Goal: Share content: Share content

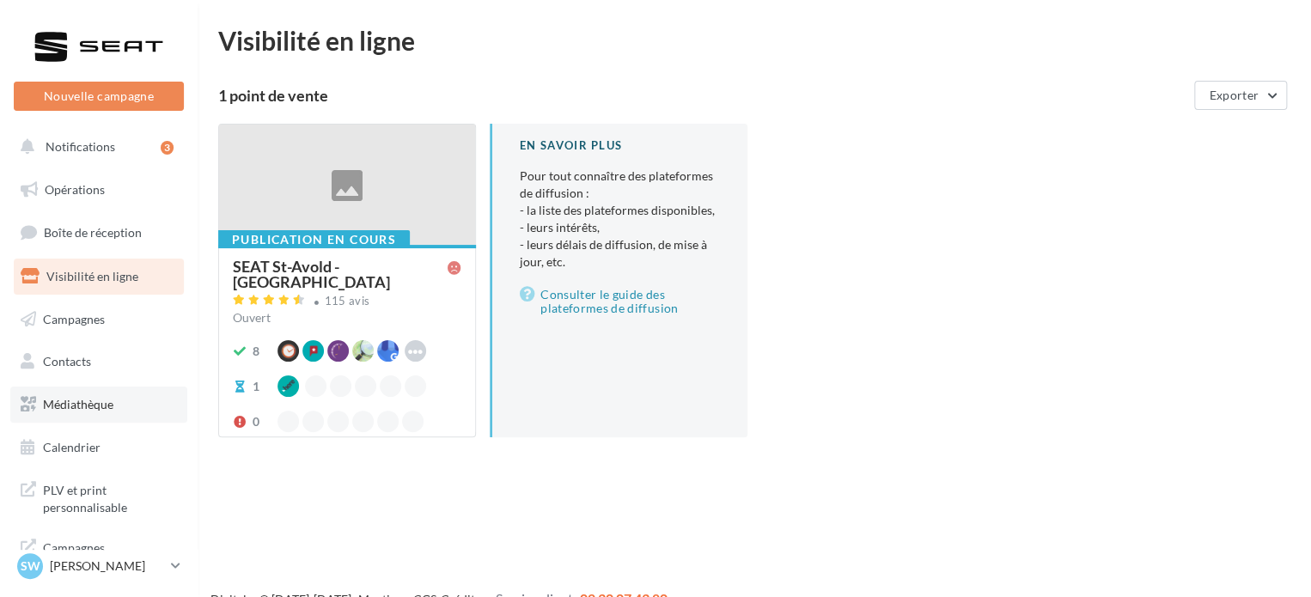
click at [91, 404] on span "Médiathèque" at bounding box center [78, 404] width 70 height 15
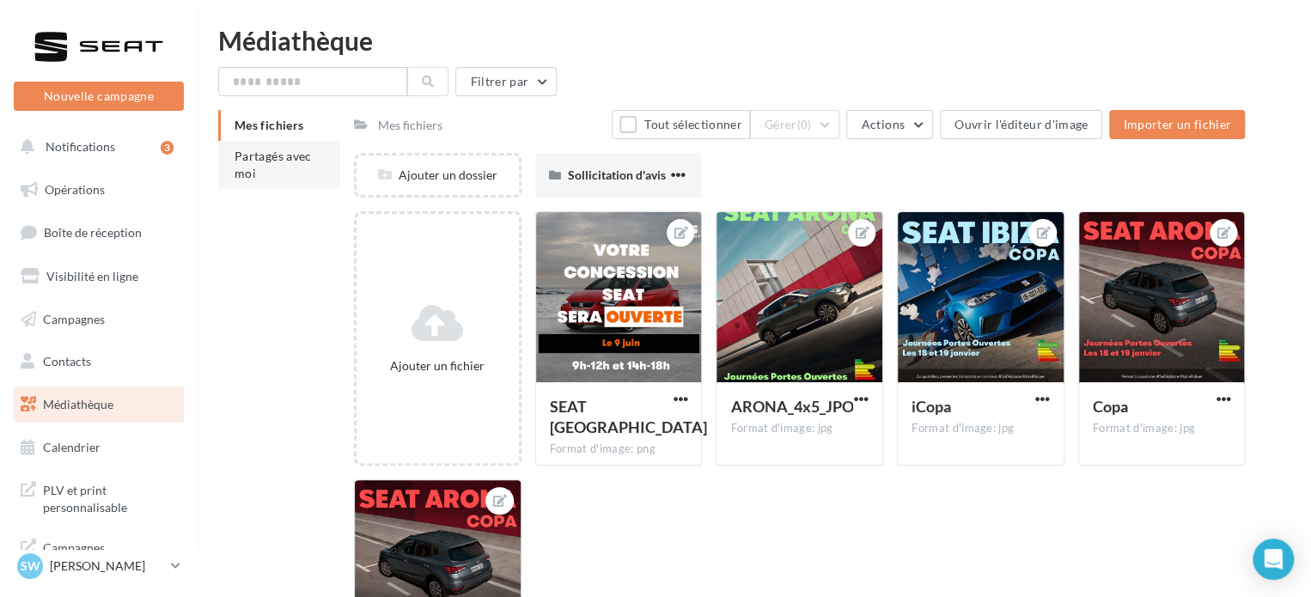
click at [296, 169] on li "Partagés avec moi" at bounding box center [279, 165] width 122 height 48
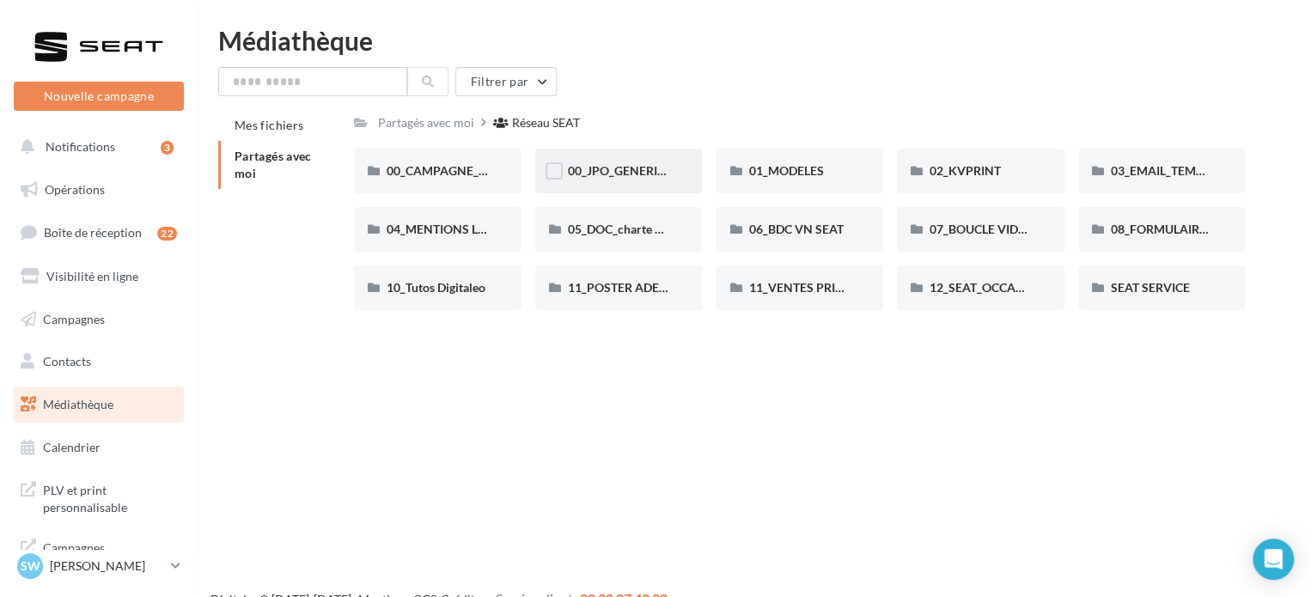
click at [646, 180] on div "00_JPO_GENERIQUE IBIZA ARONA" at bounding box center [619, 170] width 102 height 17
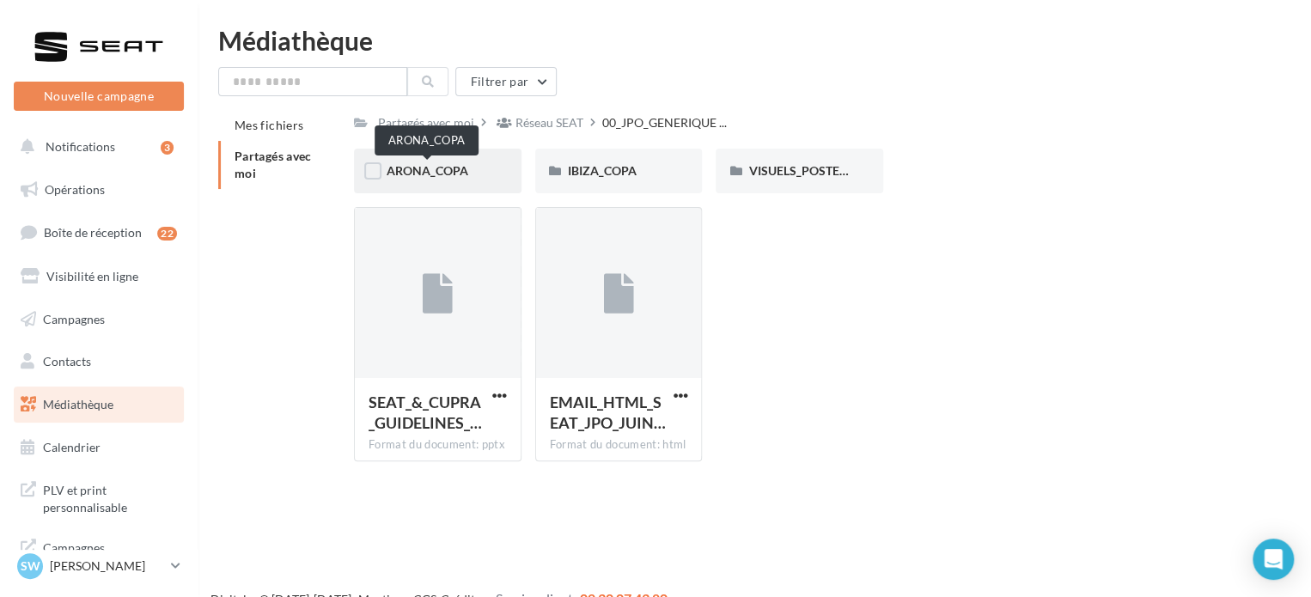
click at [461, 178] on span "ARONA_COPA" at bounding box center [428, 170] width 82 height 15
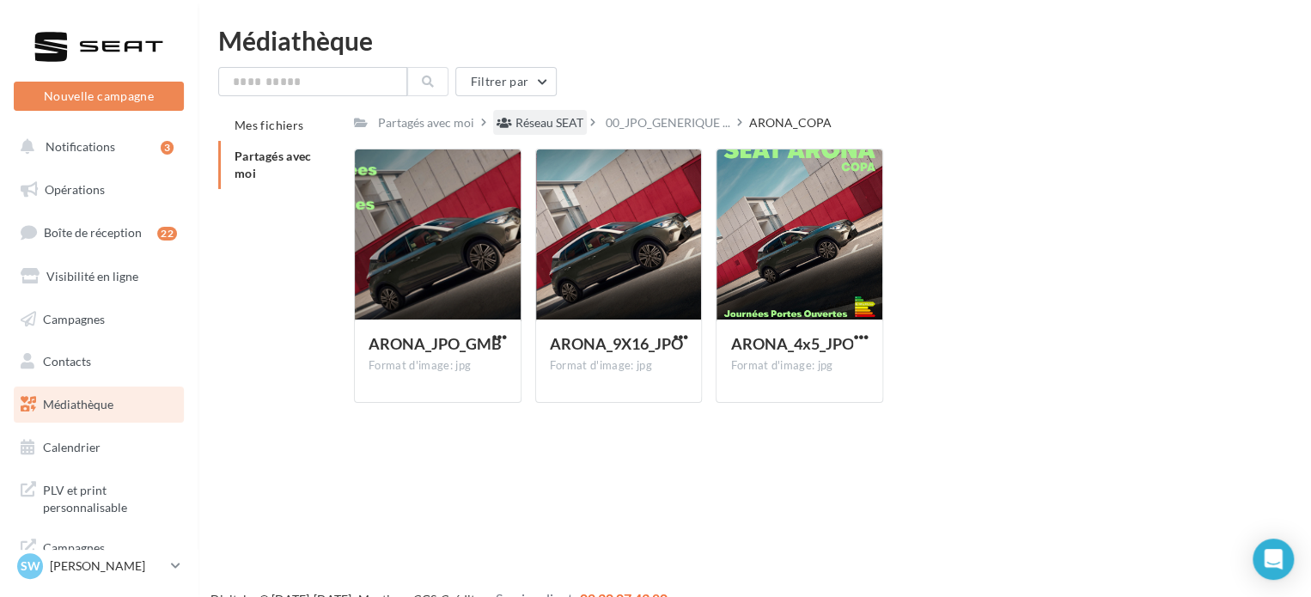
click at [559, 120] on div "Réseau SEAT" at bounding box center [550, 122] width 68 height 17
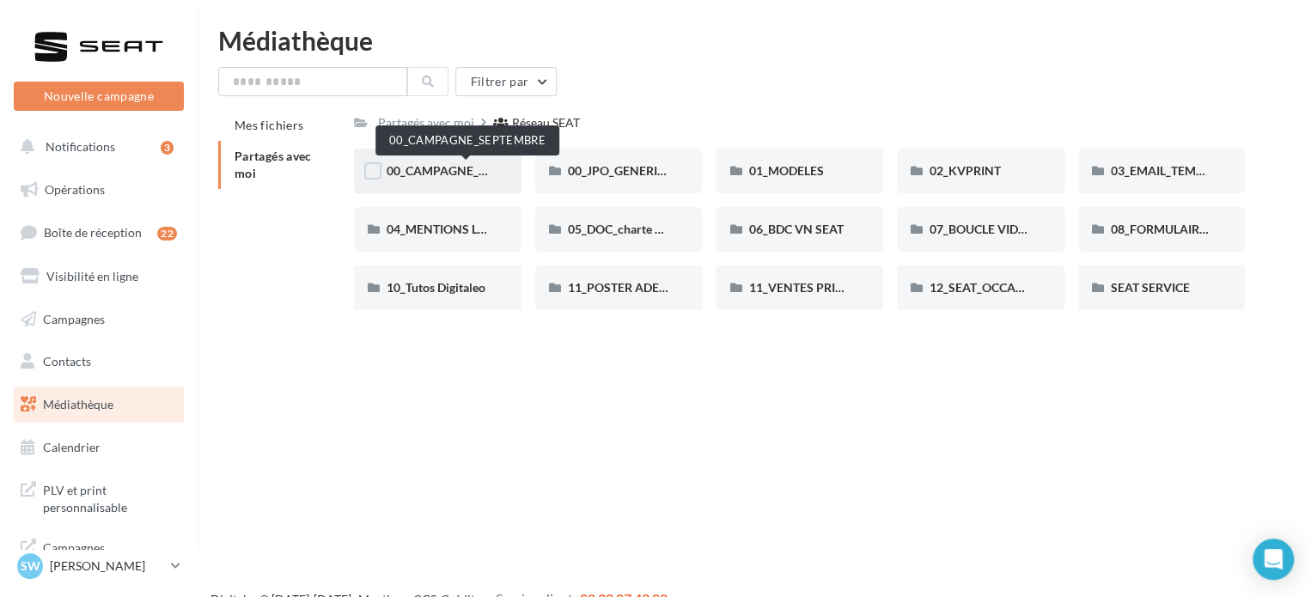
click at [461, 168] on span "00_CAMPAGNE_SEPTEMBRE" at bounding box center [467, 170] width 161 height 15
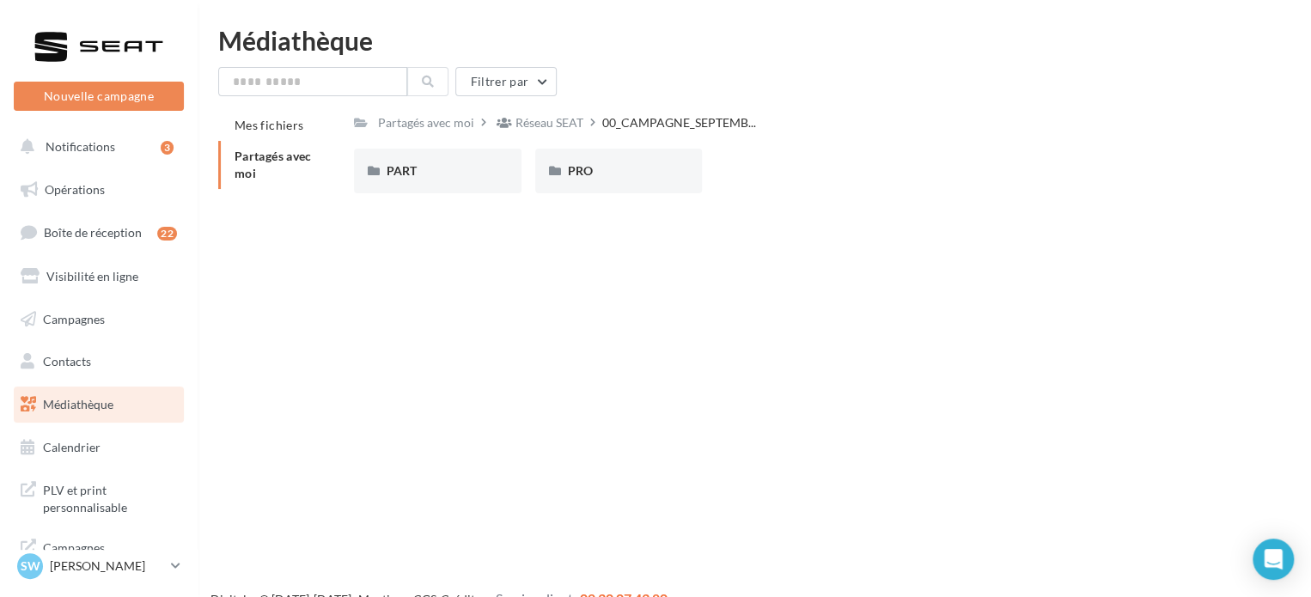
click at [461, 168] on div "PART" at bounding box center [438, 170] width 102 height 17
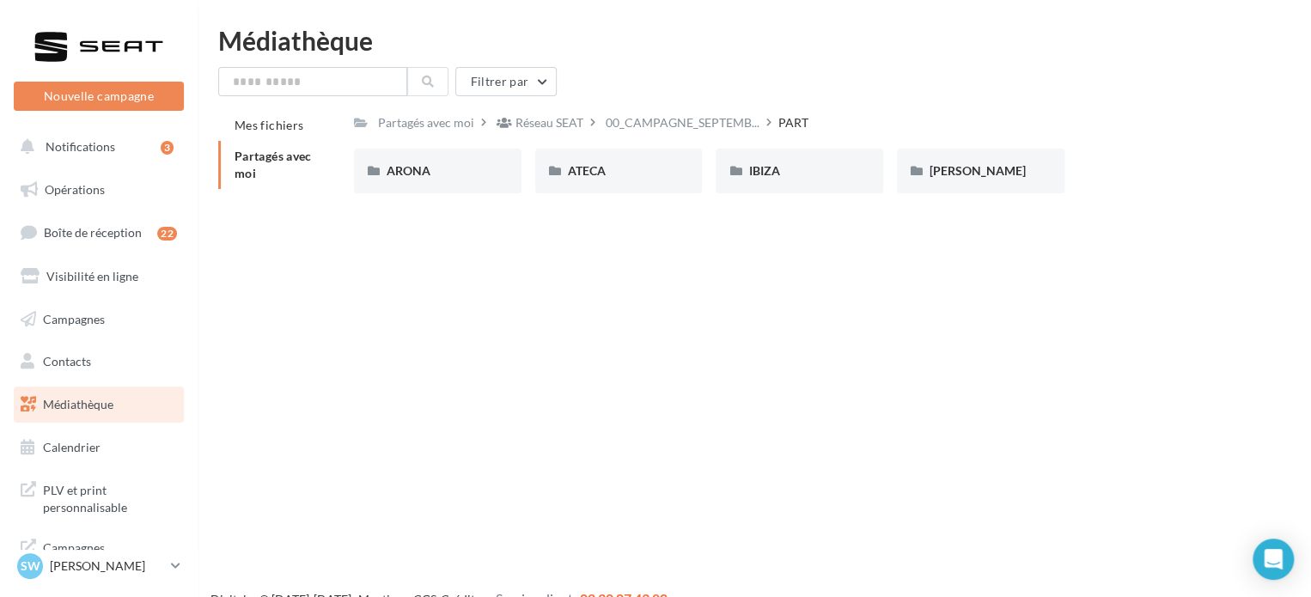
click at [461, 168] on div "ARONA" at bounding box center [438, 170] width 102 height 17
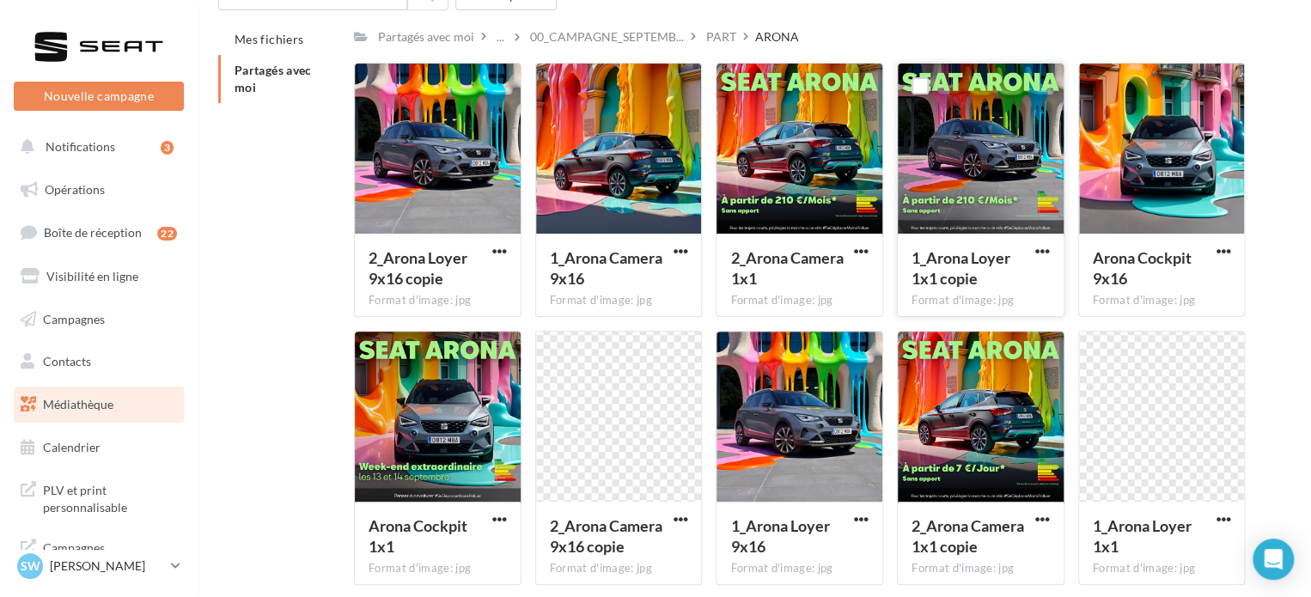
scroll to position [161, 0]
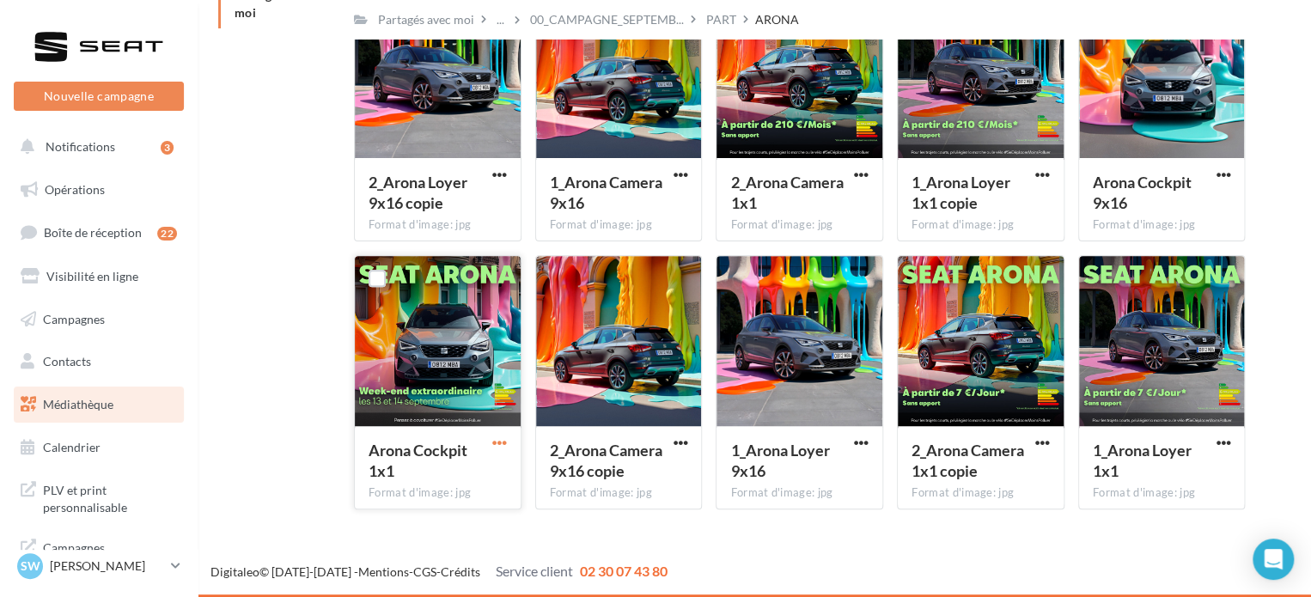
click at [492, 443] on span "button" at bounding box center [499, 443] width 15 height 15
click at [463, 474] on button "Télécharger" at bounding box center [425, 477] width 172 height 45
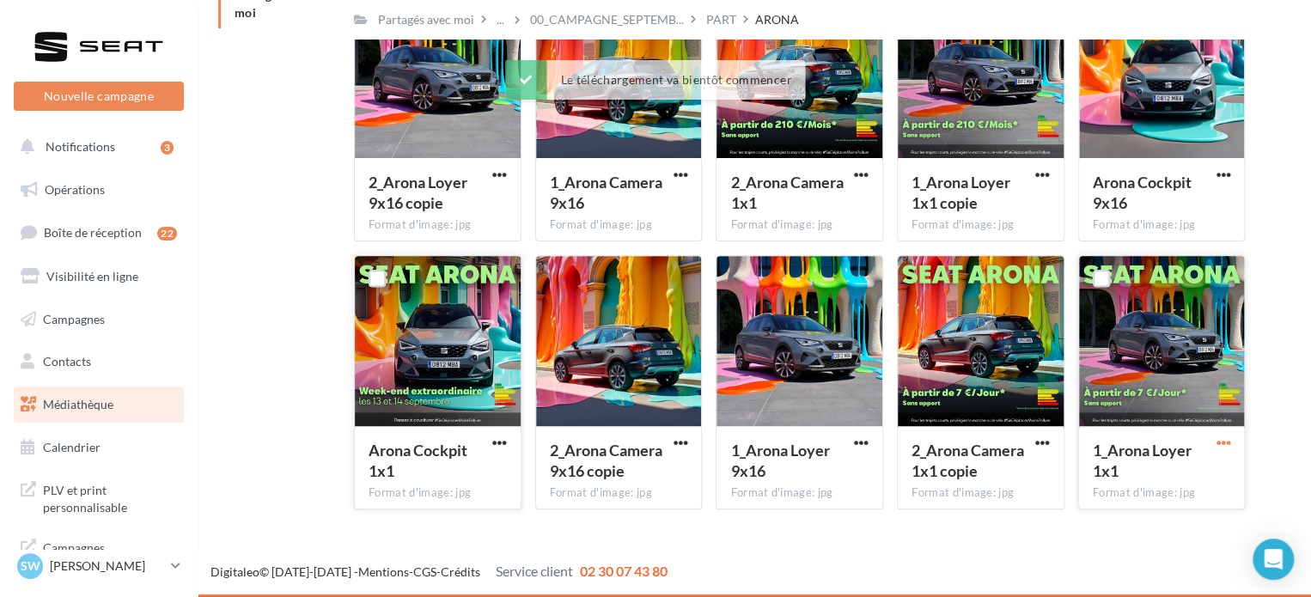
click at [1225, 441] on span "button" at bounding box center [1223, 443] width 15 height 15
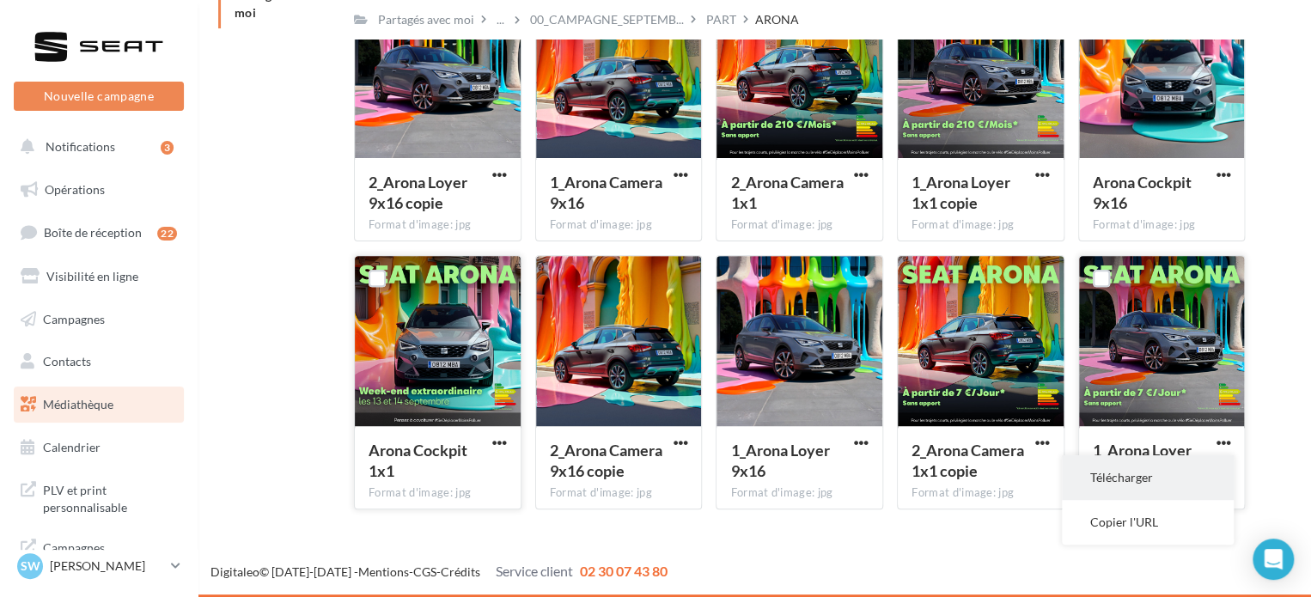
click at [1180, 477] on button "Télécharger" at bounding box center [1148, 477] width 172 height 45
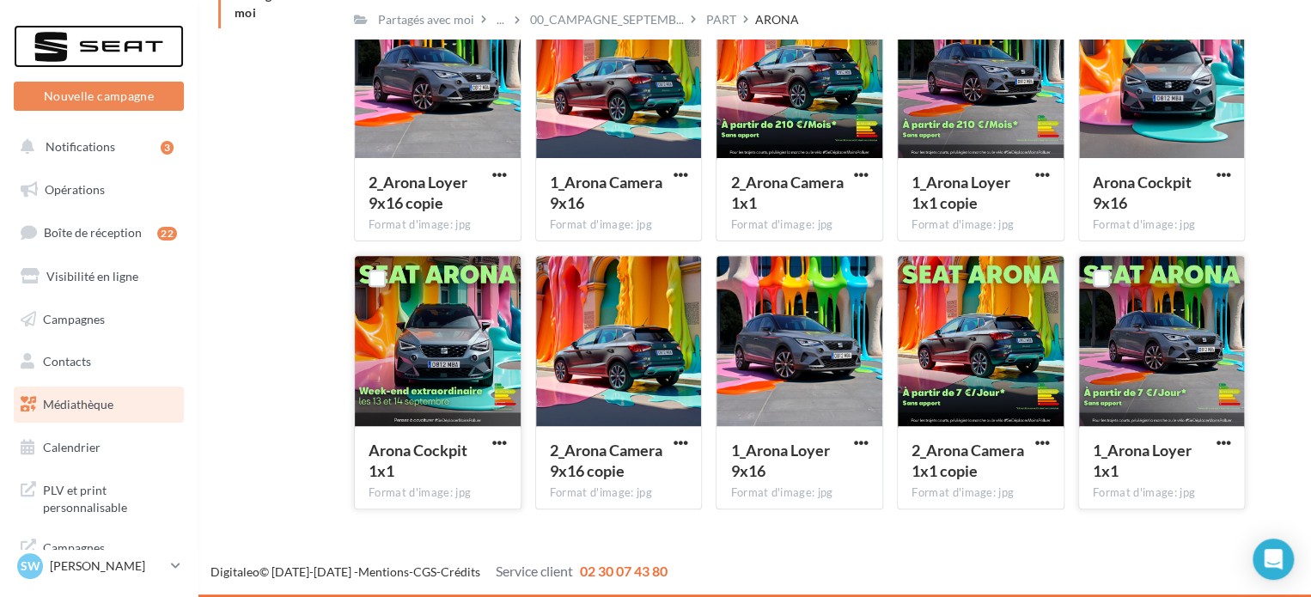
click at [112, 53] on div at bounding box center [98, 46] width 137 height 43
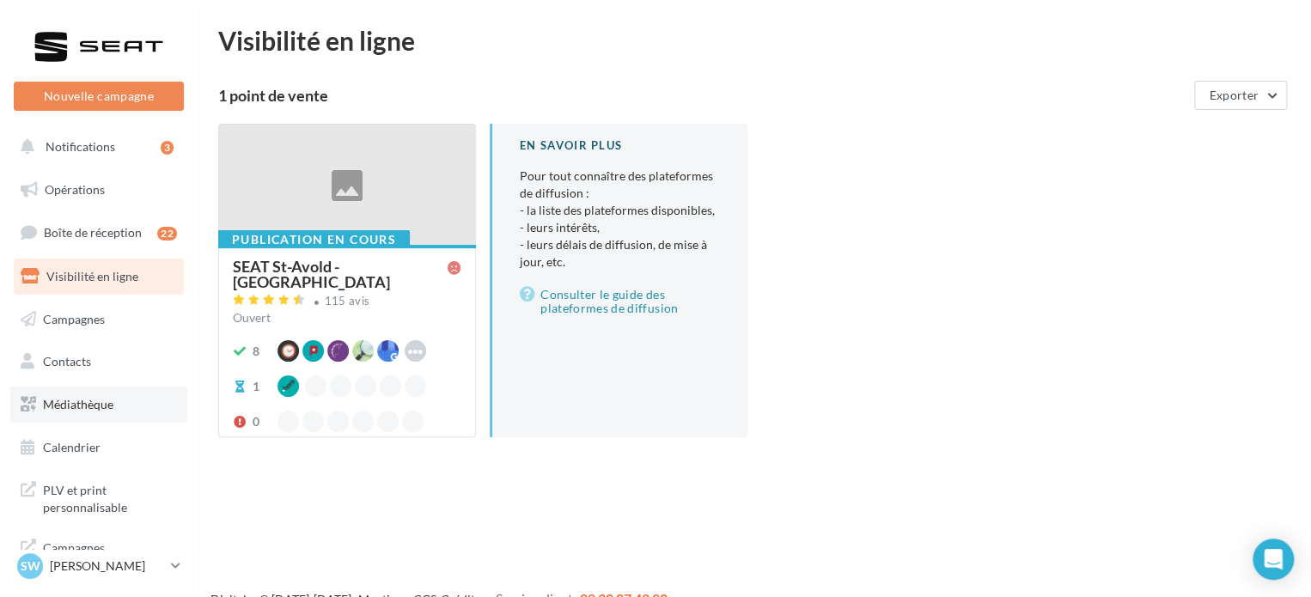
click at [83, 401] on span "Médiathèque" at bounding box center [78, 404] width 70 height 15
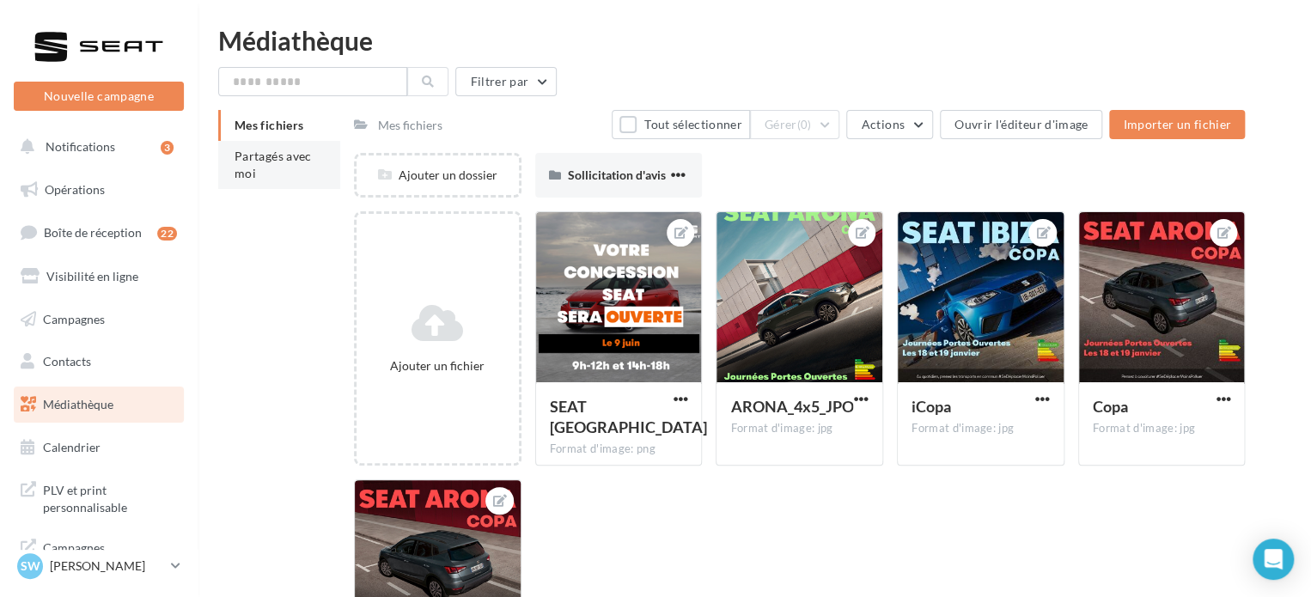
click at [258, 160] on span "Partagés avec moi" at bounding box center [273, 165] width 77 height 32
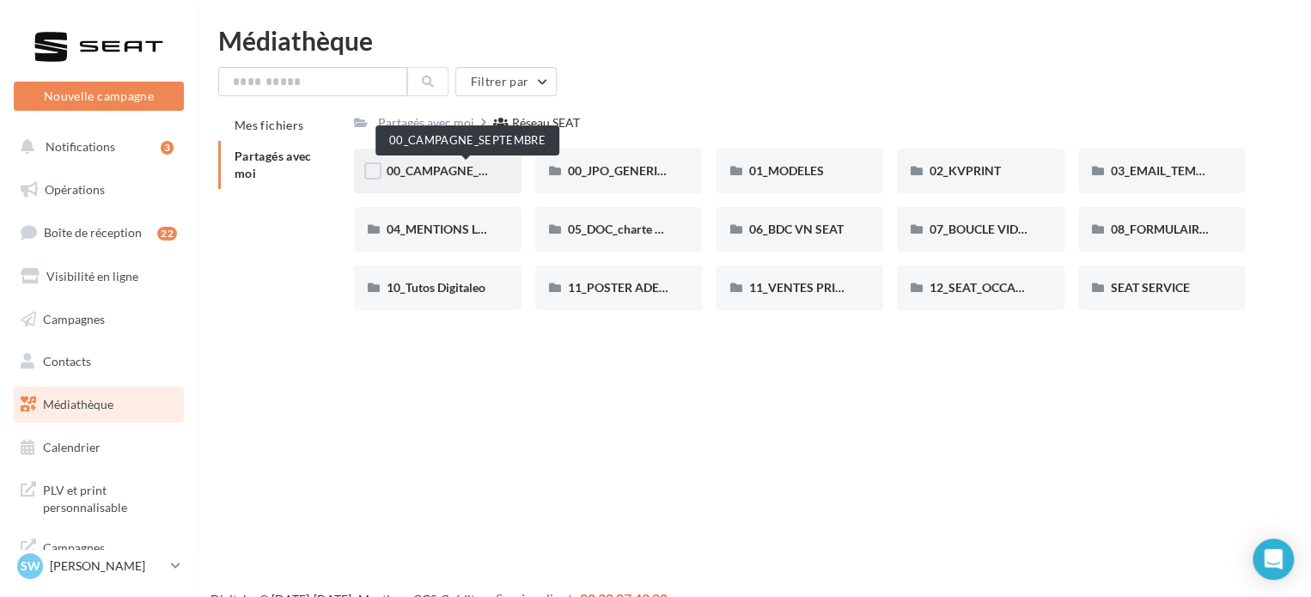
click at [464, 164] on span "00_CAMPAGNE_SEPTEMBRE" at bounding box center [467, 170] width 161 height 15
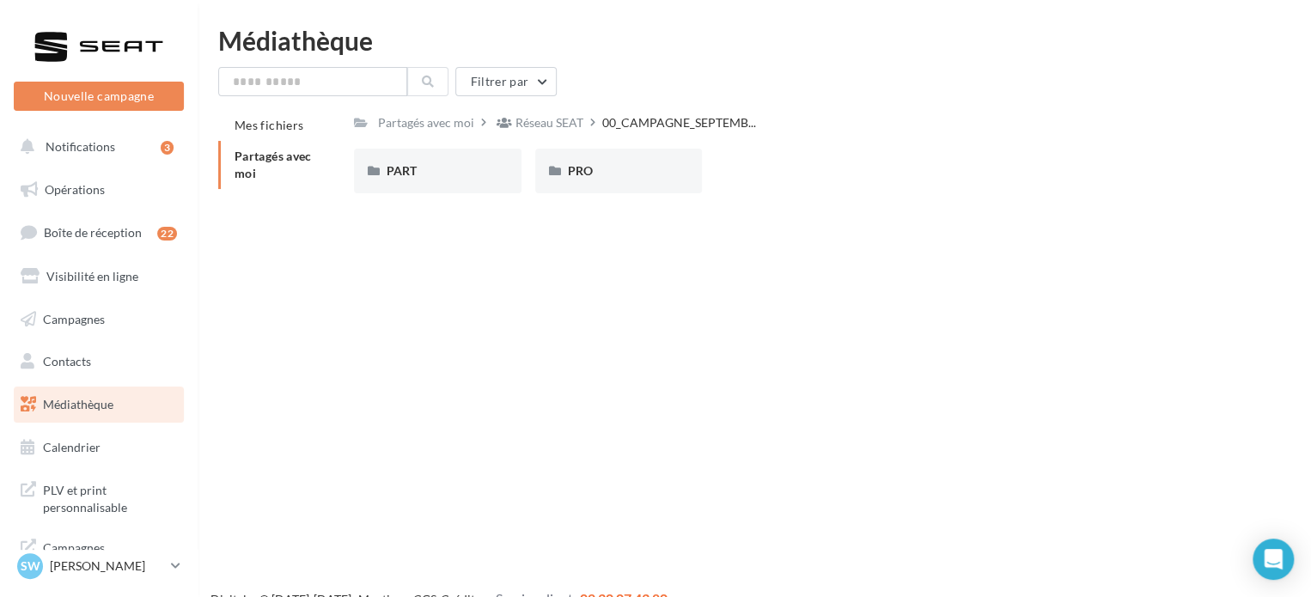
click at [464, 164] on div "PART" at bounding box center [438, 170] width 102 height 17
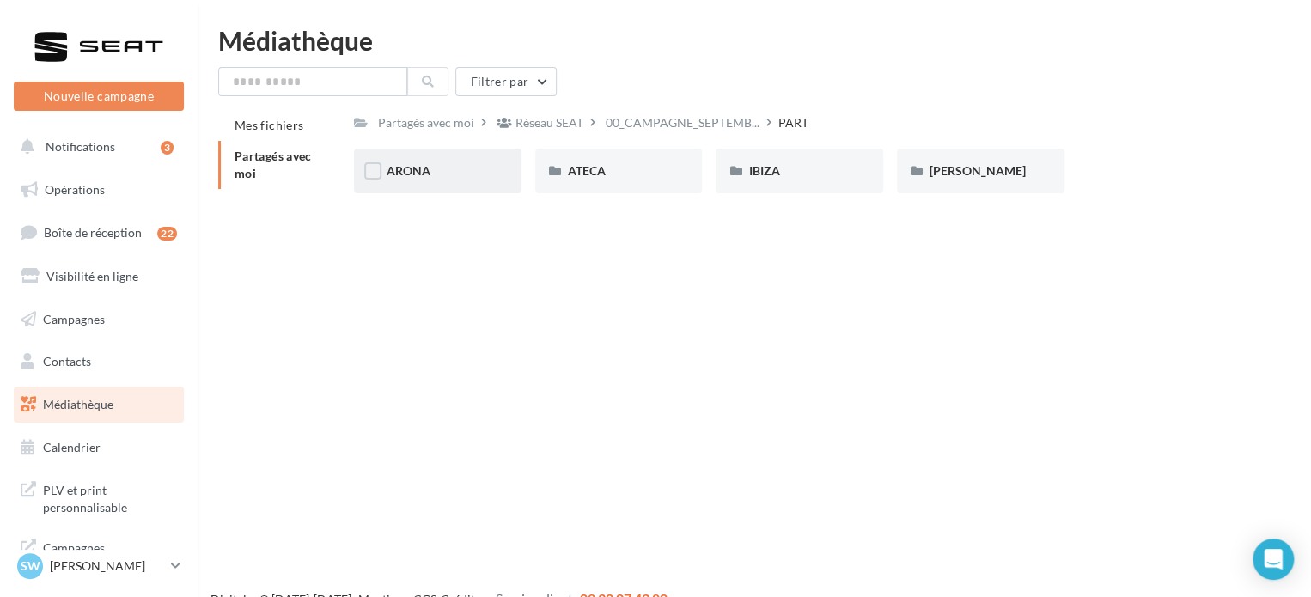
click at [467, 175] on div "ARONA" at bounding box center [438, 170] width 102 height 17
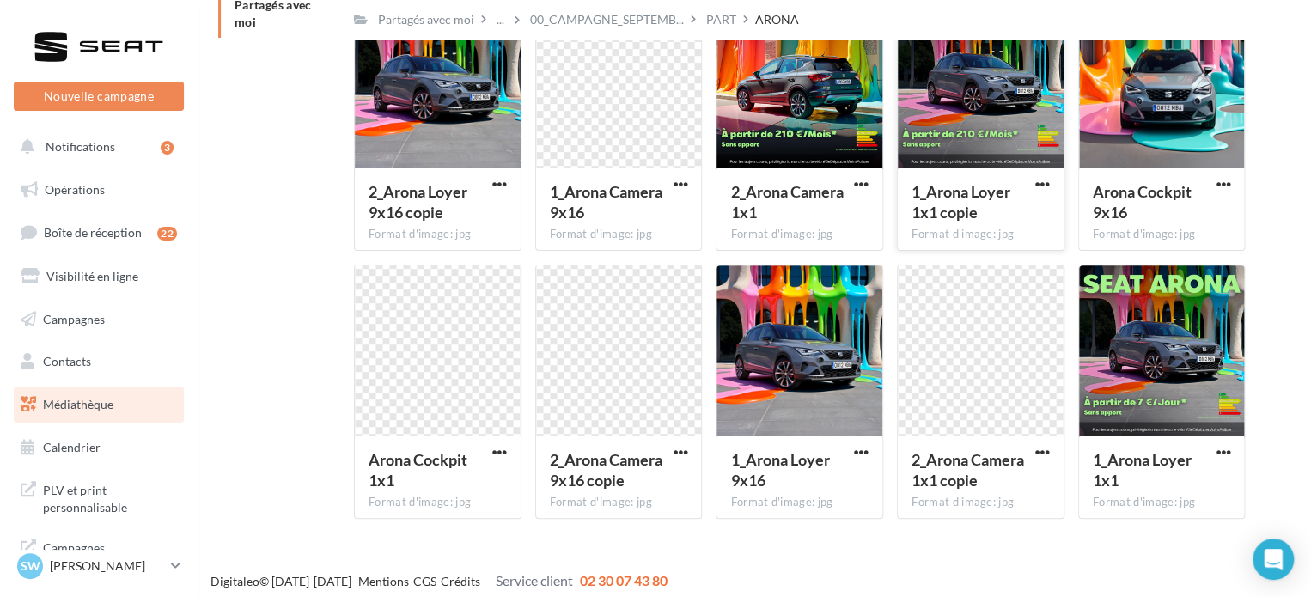
scroll to position [161, 0]
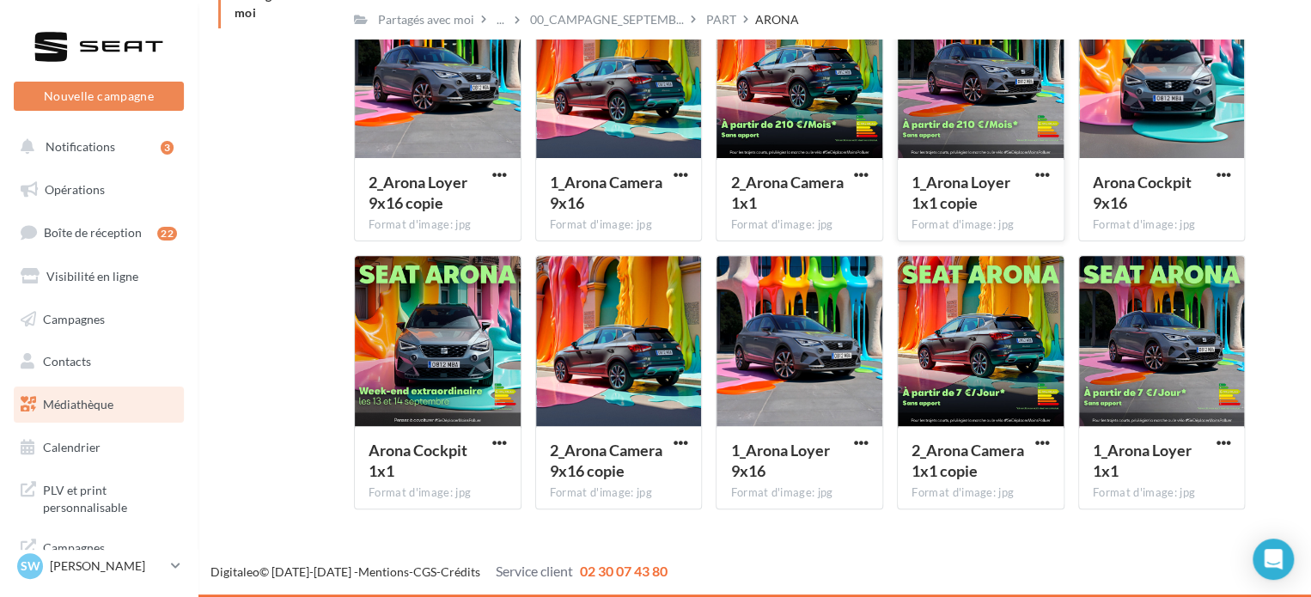
click at [1008, 315] on div at bounding box center [981, 342] width 166 height 172
click at [406, 350] on div at bounding box center [438, 342] width 166 height 172
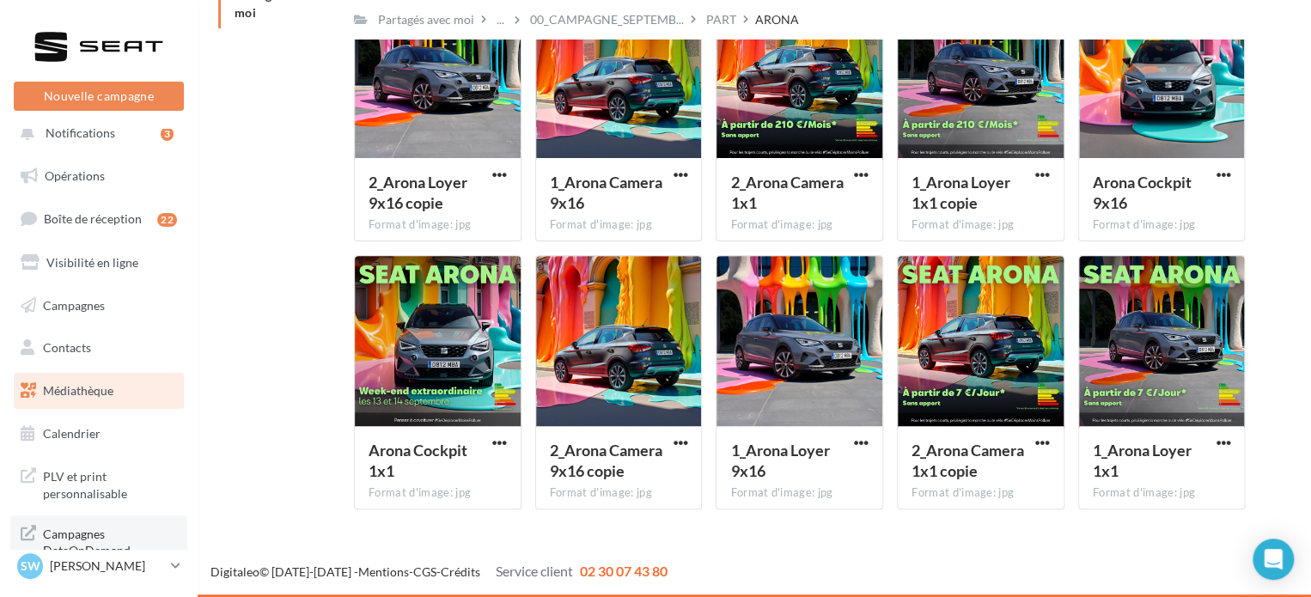
click at [106, 535] on span "Campagnes DataOnDemand" at bounding box center [110, 540] width 134 height 37
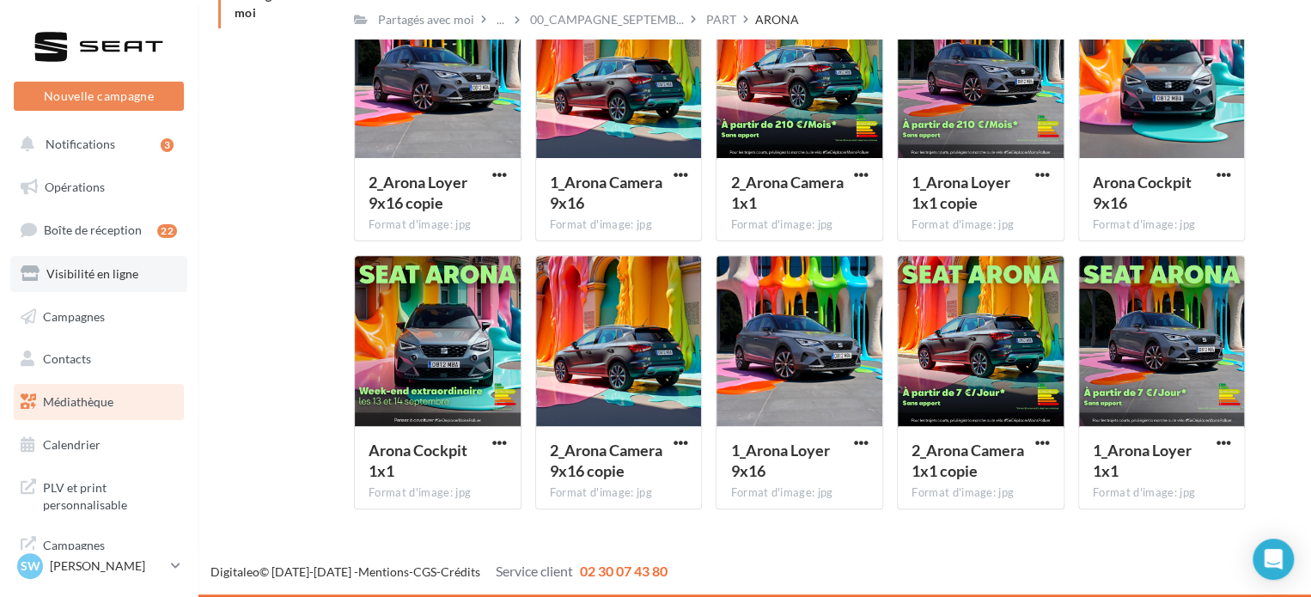
scroll to position [0, 0]
click at [79, 187] on span "Opérations" at bounding box center [75, 189] width 60 height 15
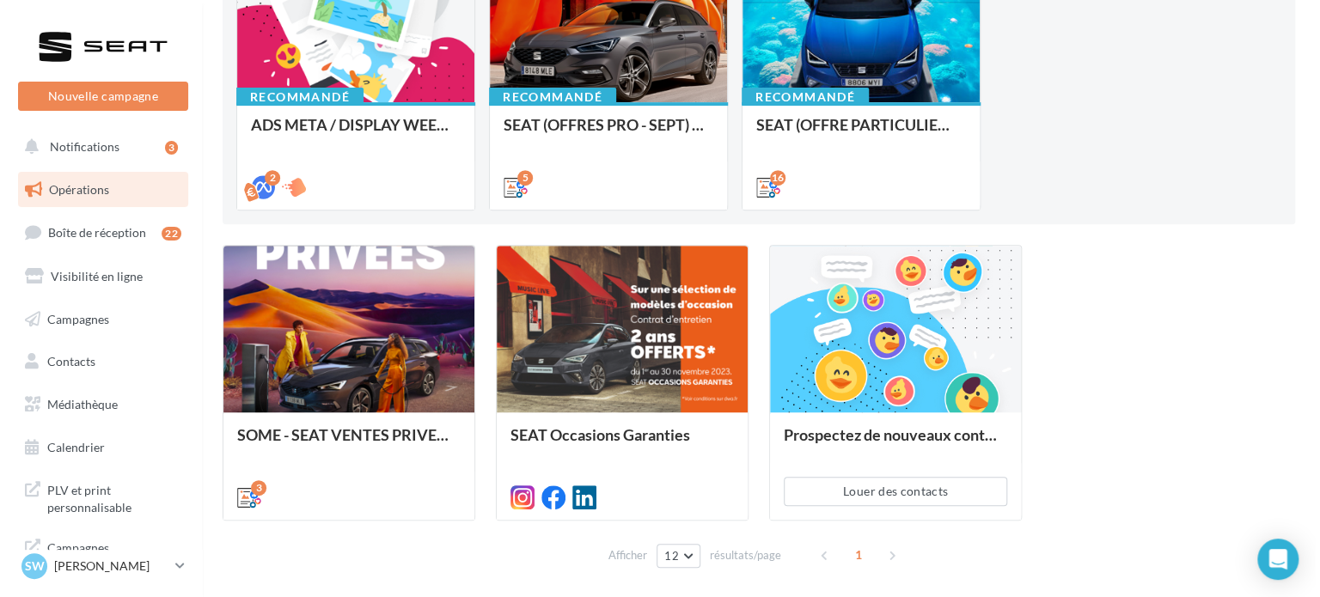
scroll to position [258, 0]
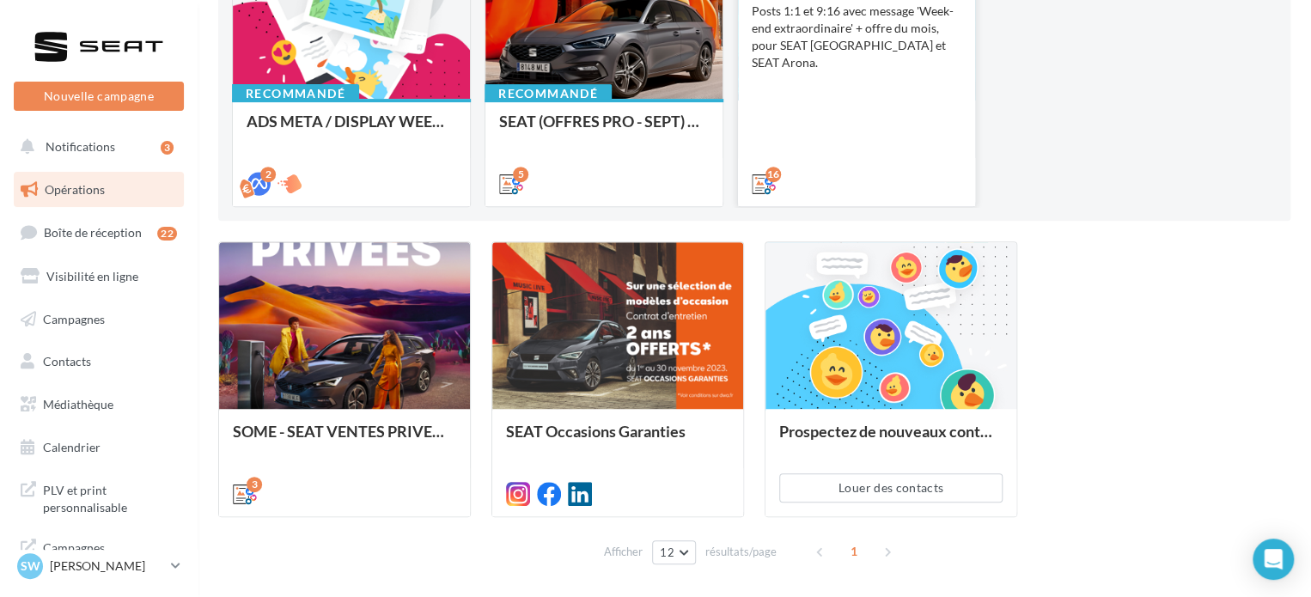
click at [874, 113] on div "SEAT (OFFRE PARTICULIER - SEPT) - SOCIAL MEDIA Posts 1:1 et 9:16 avec message '…" at bounding box center [857, 81] width 210 height 219
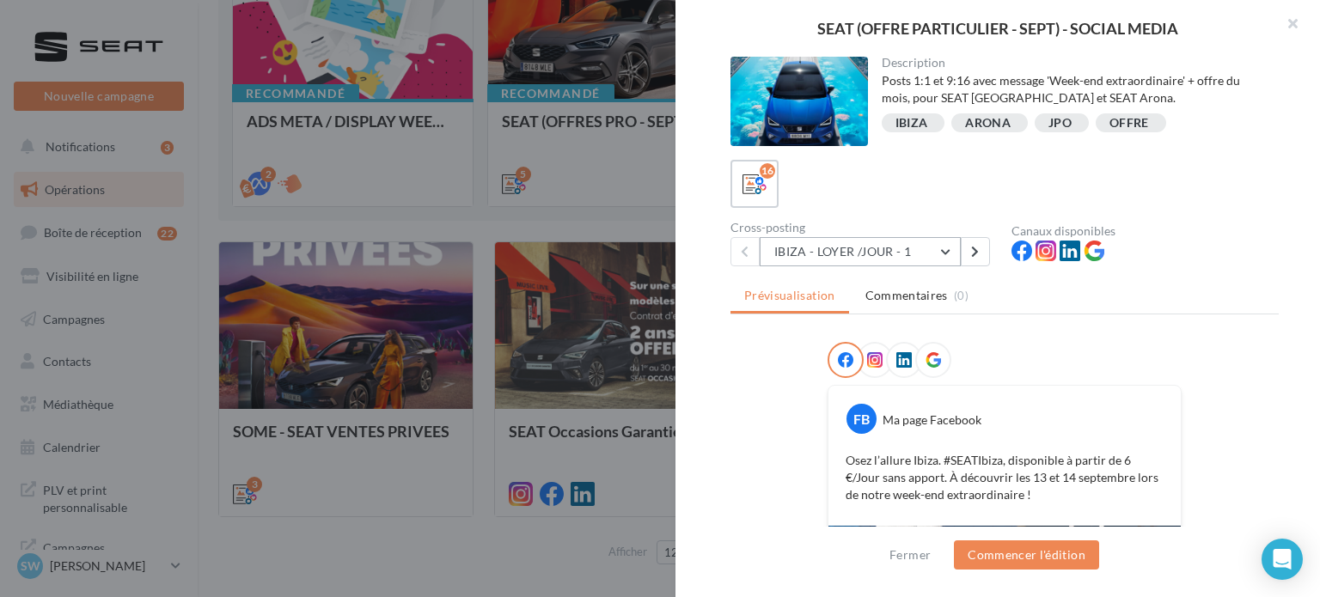
click at [926, 255] on button "IBIZA - LOYER /JOUR - 1" at bounding box center [860, 251] width 201 height 29
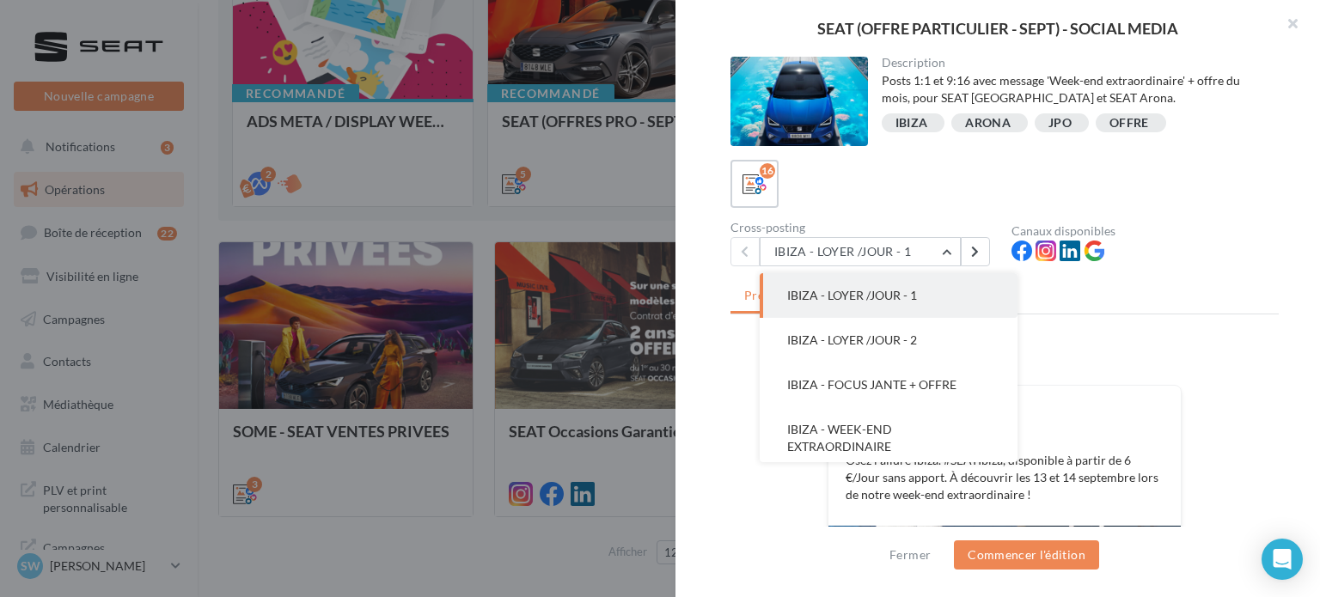
click at [927, 301] on button "IBIZA - LOYER /JOUR - 1" at bounding box center [889, 295] width 258 height 45
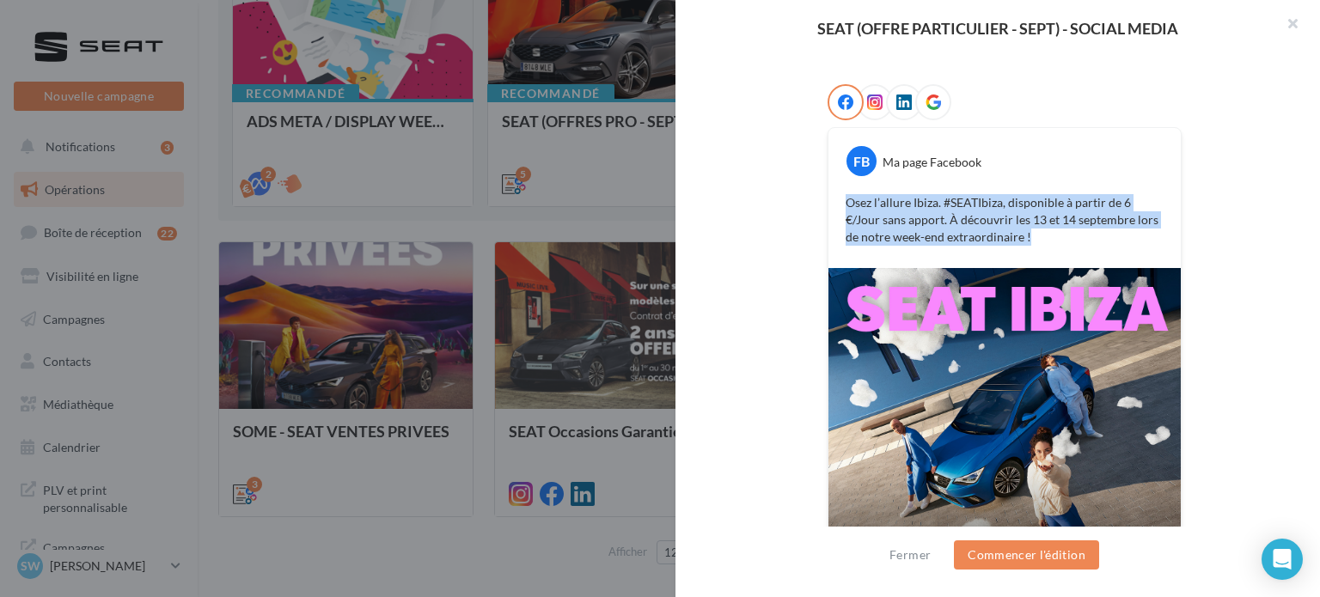
drag, startPoint x: 1035, startPoint y: 247, endPoint x: 840, endPoint y: 203, distance: 199.9
click at [840, 203] on div "Osez l’allure Ibiza. #SEATIbiza, disponible à partir de 6 €/Jour sans apport. À…" at bounding box center [1005, 220] width 344 height 60
copy p "Osez l’allure Ibiza. #SEATIbiza, disponible à partir de 6 €/Jour sans apport. À…"
click at [1231, 229] on div "FB Ma page Facebook Osez l’allure [GEOGRAPHIC_DATA]. #SEATIbiza, disponible à p…" at bounding box center [1004, 363] width 548 height 559
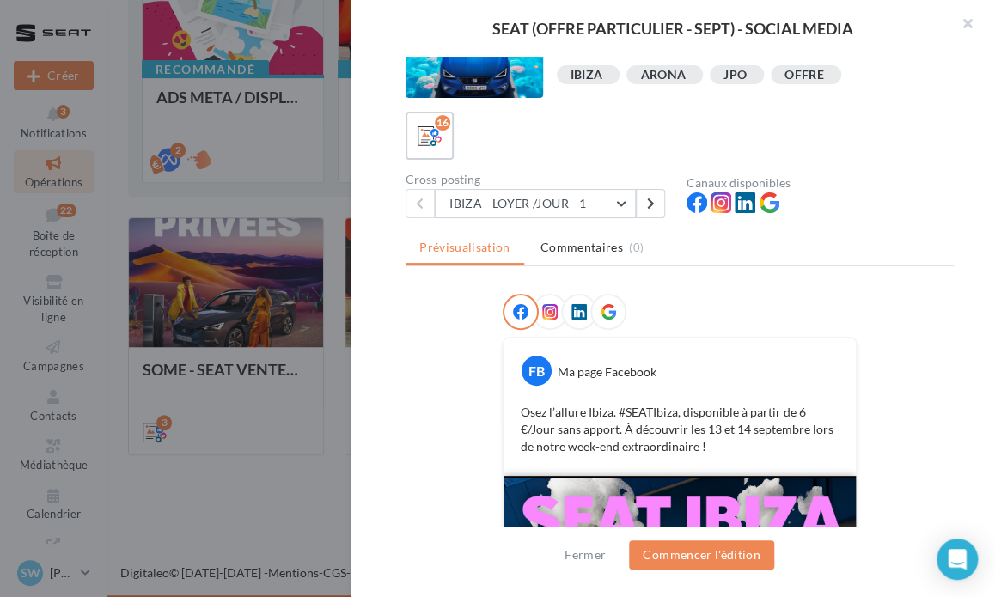
scroll to position [0, 0]
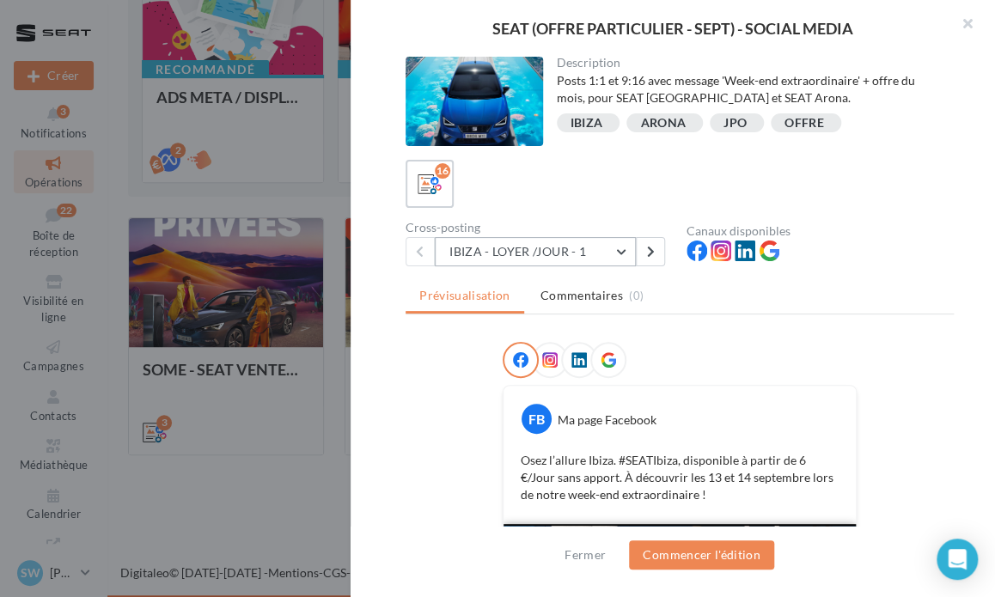
click at [537, 251] on button "IBIZA - LOYER /JOUR - 1" at bounding box center [535, 251] width 201 height 29
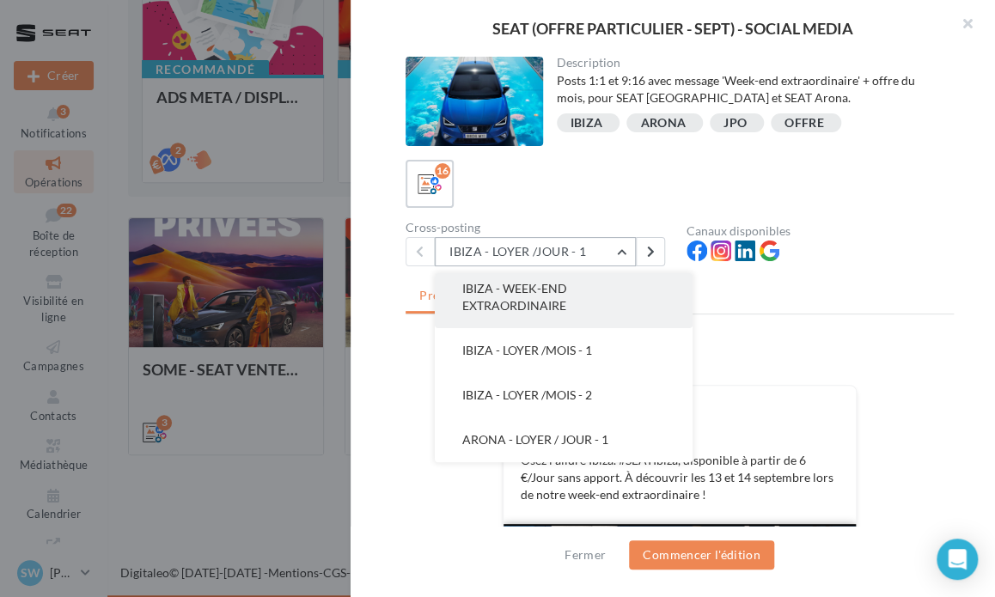
scroll to position [172, 0]
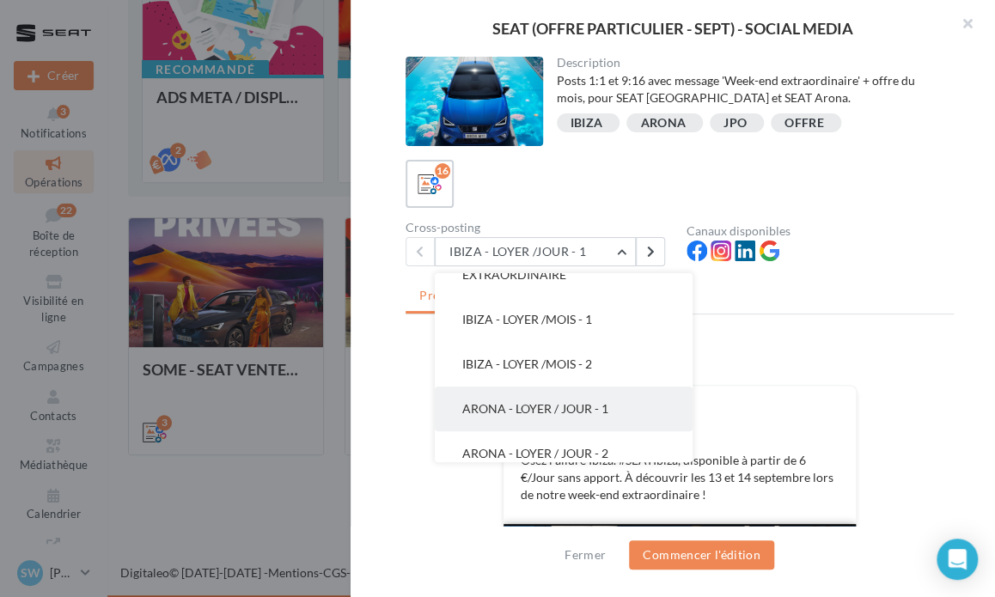
click at [559, 405] on span "ARONA - LOYER / JOUR - 1" at bounding box center [535, 408] width 146 height 15
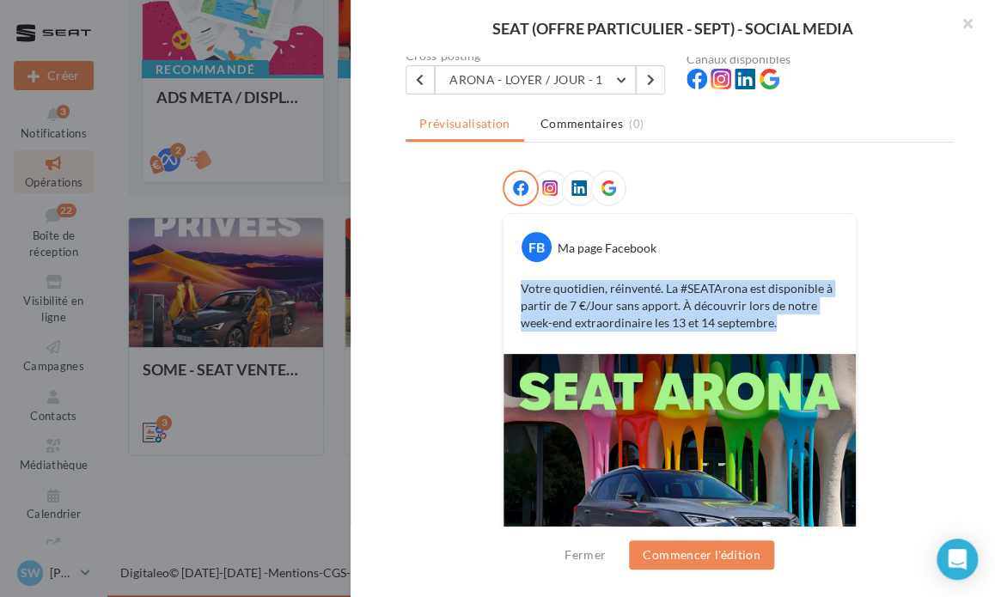
drag, startPoint x: 774, startPoint y: 322, endPoint x: 512, endPoint y: 277, distance: 266.0
click at [512, 277] on div "Votre quotidien, réinventé. La #SEATArona est disponible à partir de 7 €/Jour s…" at bounding box center [680, 306] width 344 height 60
copy p "Votre quotidien, réinventé. La #SEATArona est disponible à partir de 7 €/Jour s…"
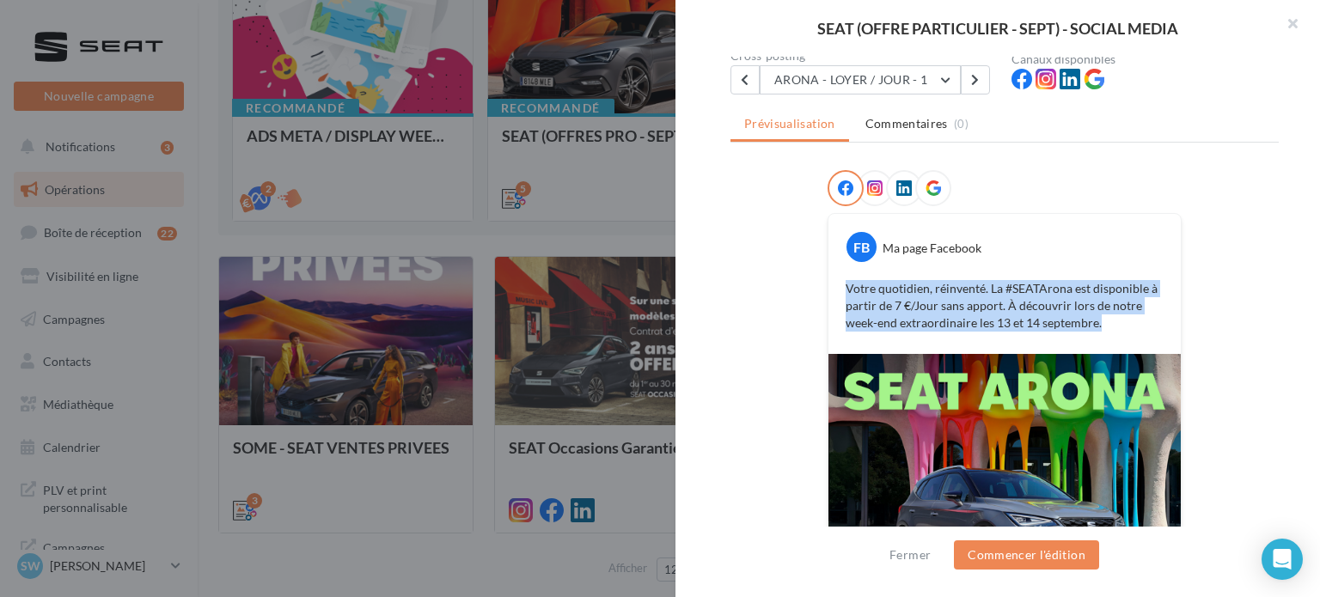
drag, startPoint x: 1295, startPoint y: 23, endPoint x: 852, endPoint y: 223, distance: 486.2
click at [1294, 23] on button "button" at bounding box center [1285, 26] width 69 height 52
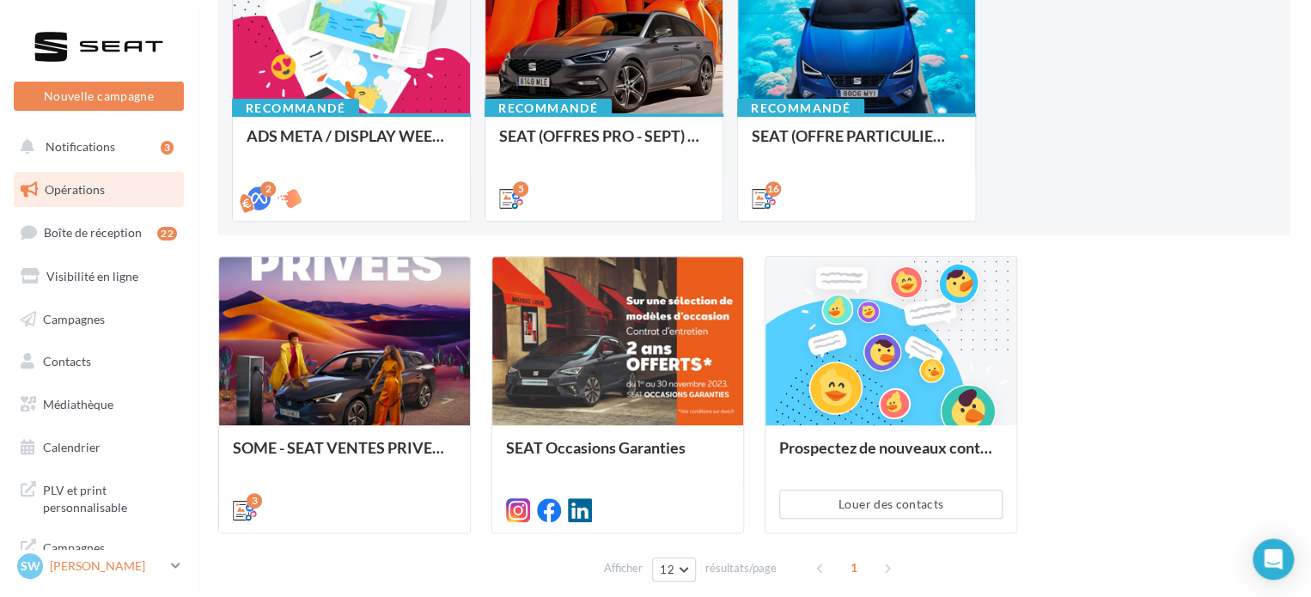
click at [87, 570] on p "[PERSON_NAME]" at bounding box center [107, 566] width 114 height 17
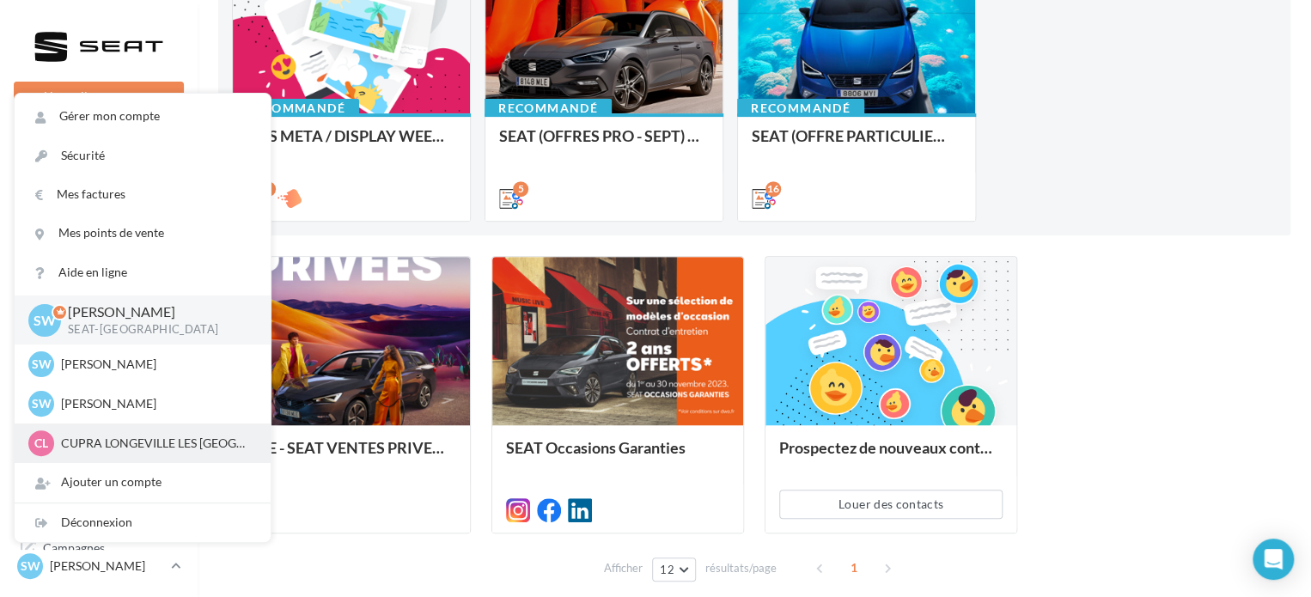
click at [100, 443] on p "CUPRA LONGEVILLE LES [GEOGRAPHIC_DATA]" at bounding box center [155, 443] width 189 height 17
